Goal: Information Seeking & Learning: Learn about a topic

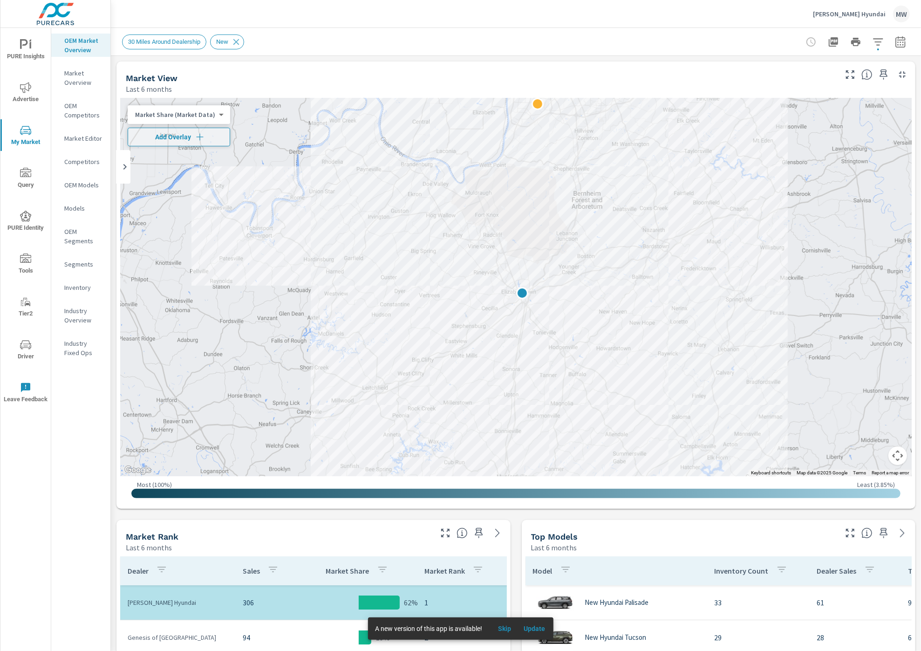
click at [34, 47] on span "PURE Insights" at bounding box center [25, 50] width 45 height 23
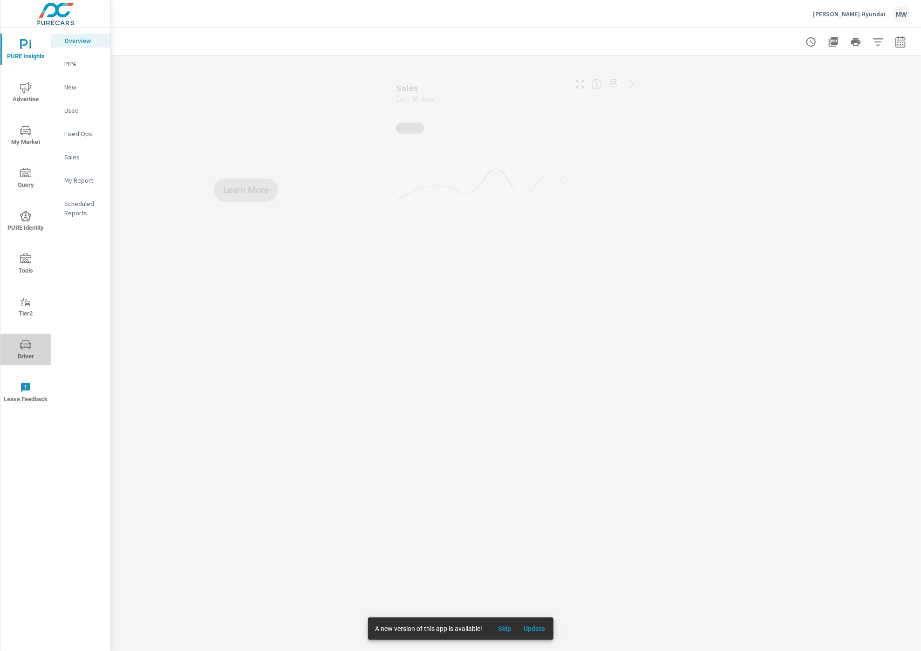
click at [25, 341] on icon "nav menu" at bounding box center [25, 344] width 11 height 9
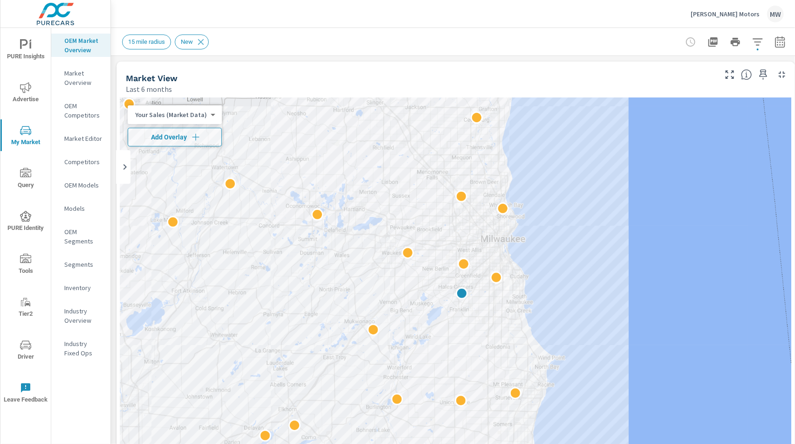
drag, startPoint x: 545, startPoint y: 78, endPoint x: 532, endPoint y: 50, distance: 30.6
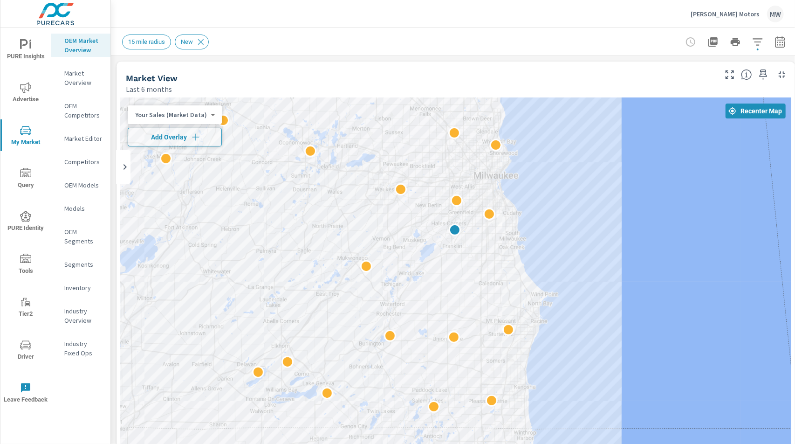
drag, startPoint x: 539, startPoint y: 207, endPoint x: 531, endPoint y: 141, distance: 67.1
click at [531, 141] on div at bounding box center [455, 287] width 671 height 378
